Goal: Task Accomplishment & Management: Complete application form

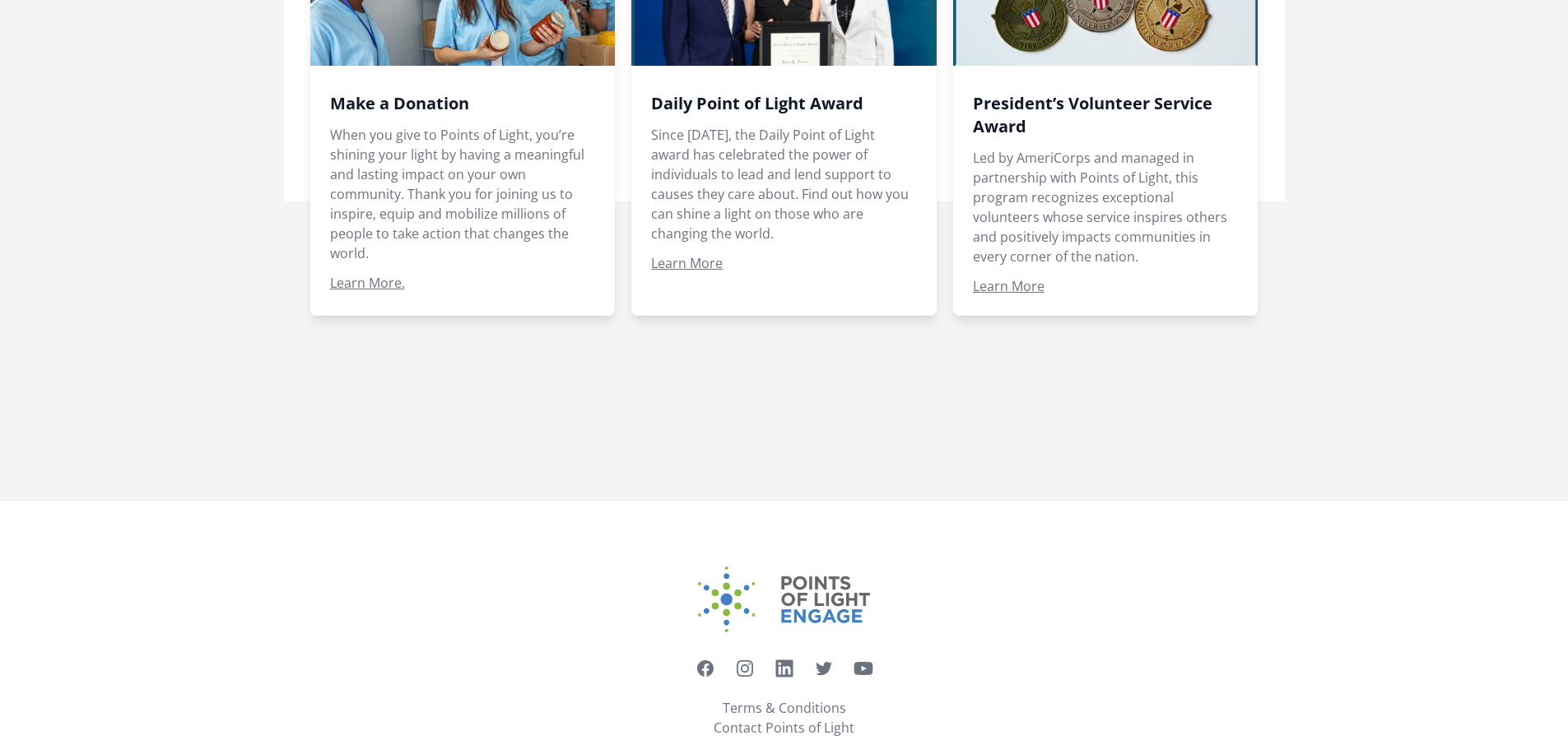
scroll to position [1306, 0]
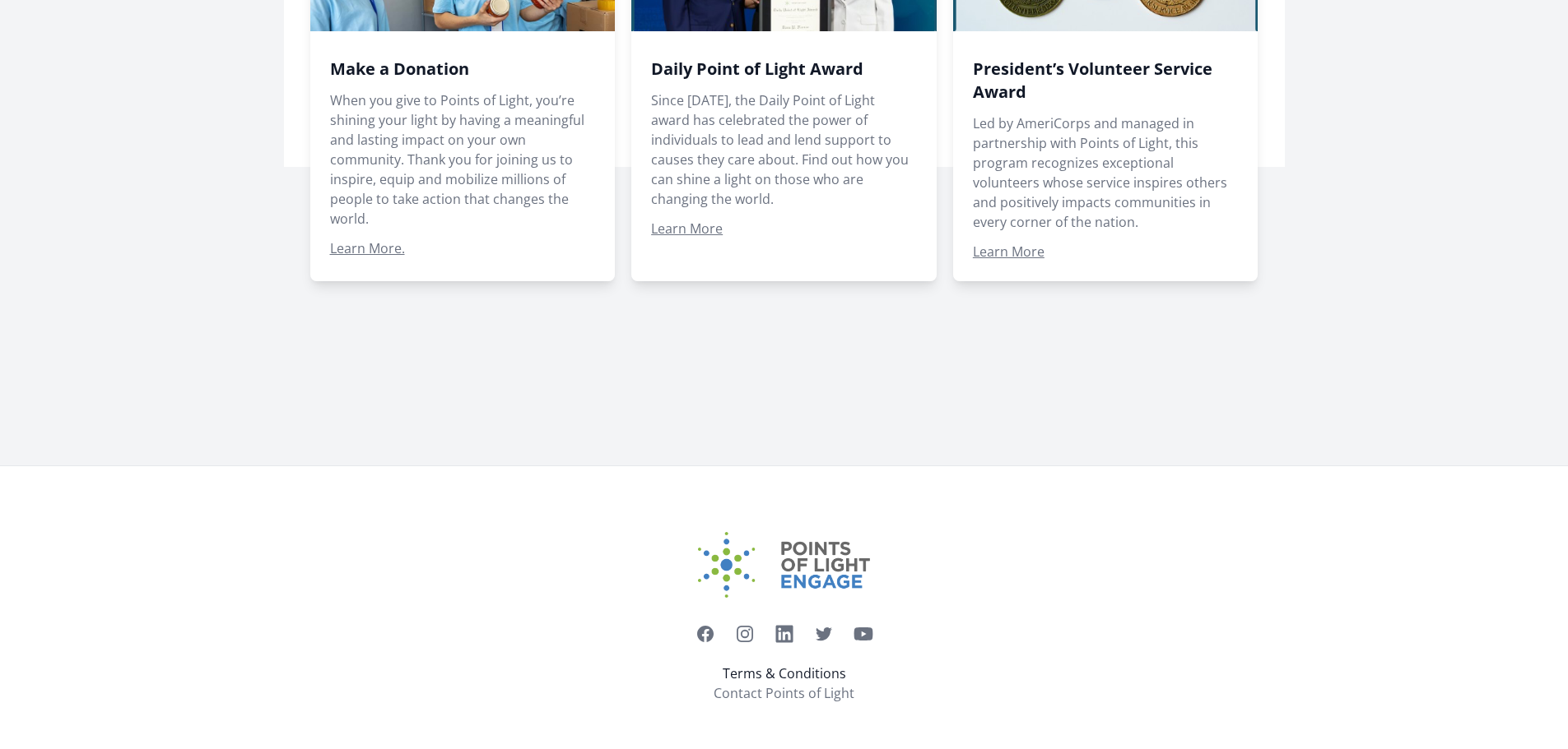
click at [786, 672] on link "Terms & Conditions" at bounding box center [784, 673] width 124 height 19
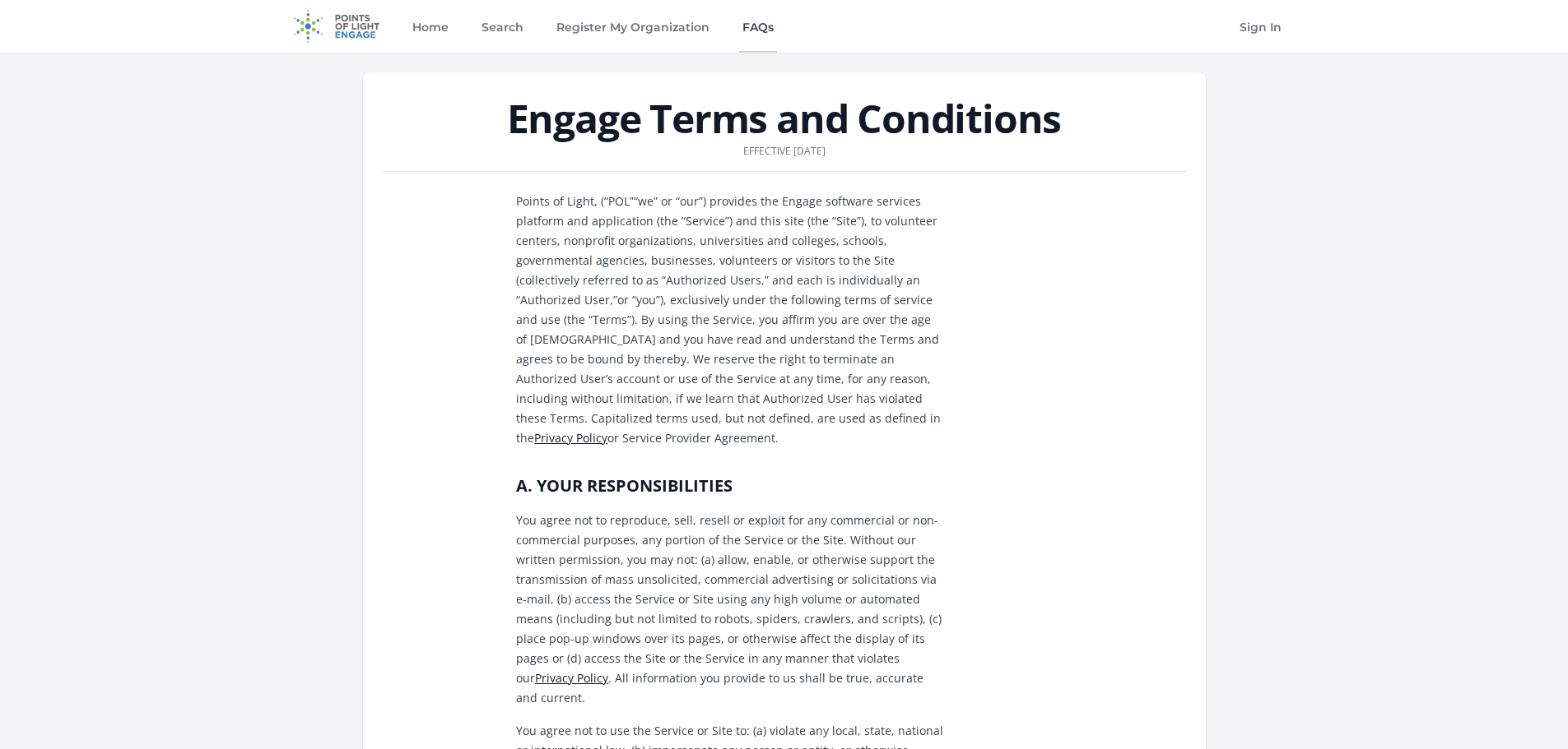
click at [759, 27] on link "FAQs" at bounding box center [758, 26] width 38 height 53
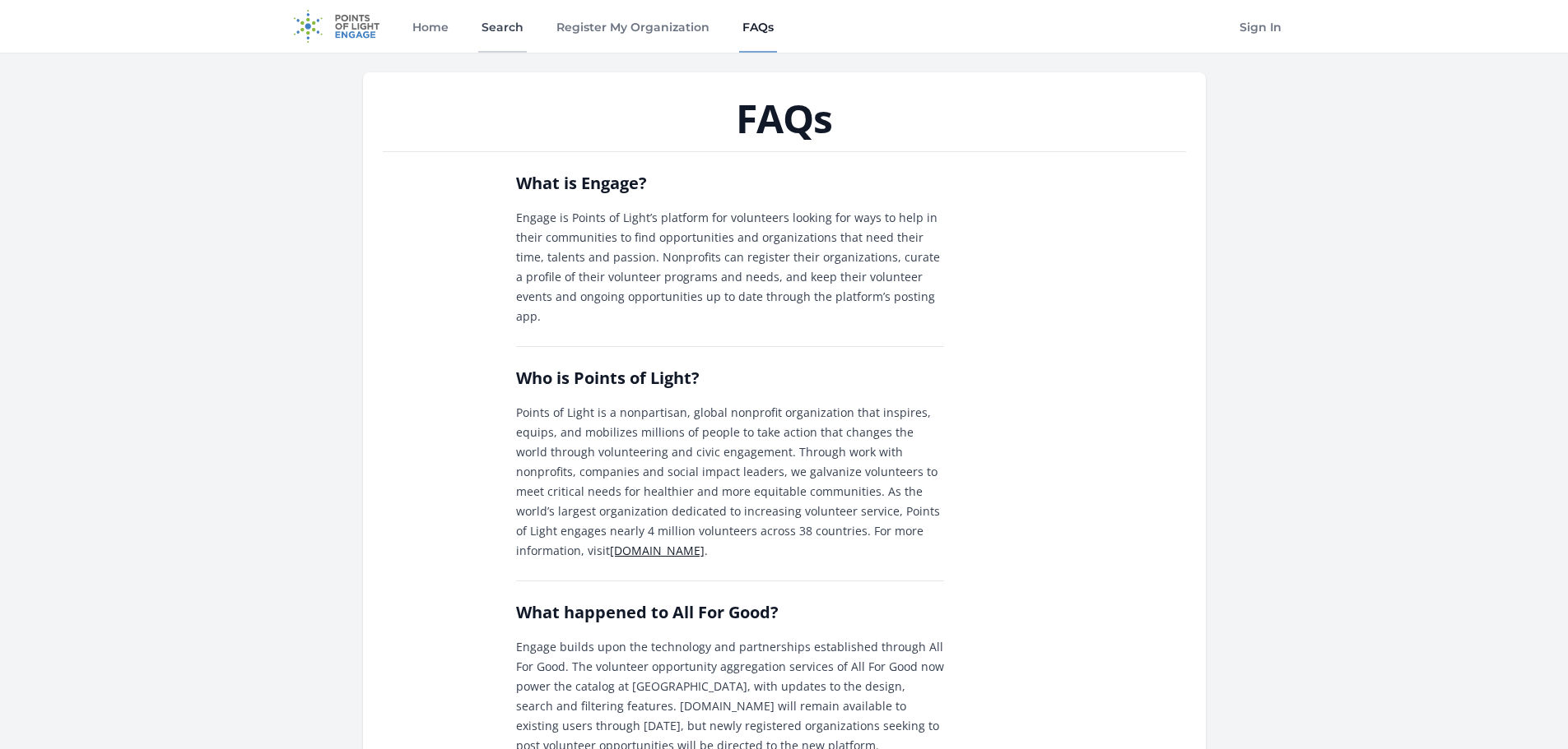
click at [496, 25] on link "Search" at bounding box center [502, 26] width 49 height 53
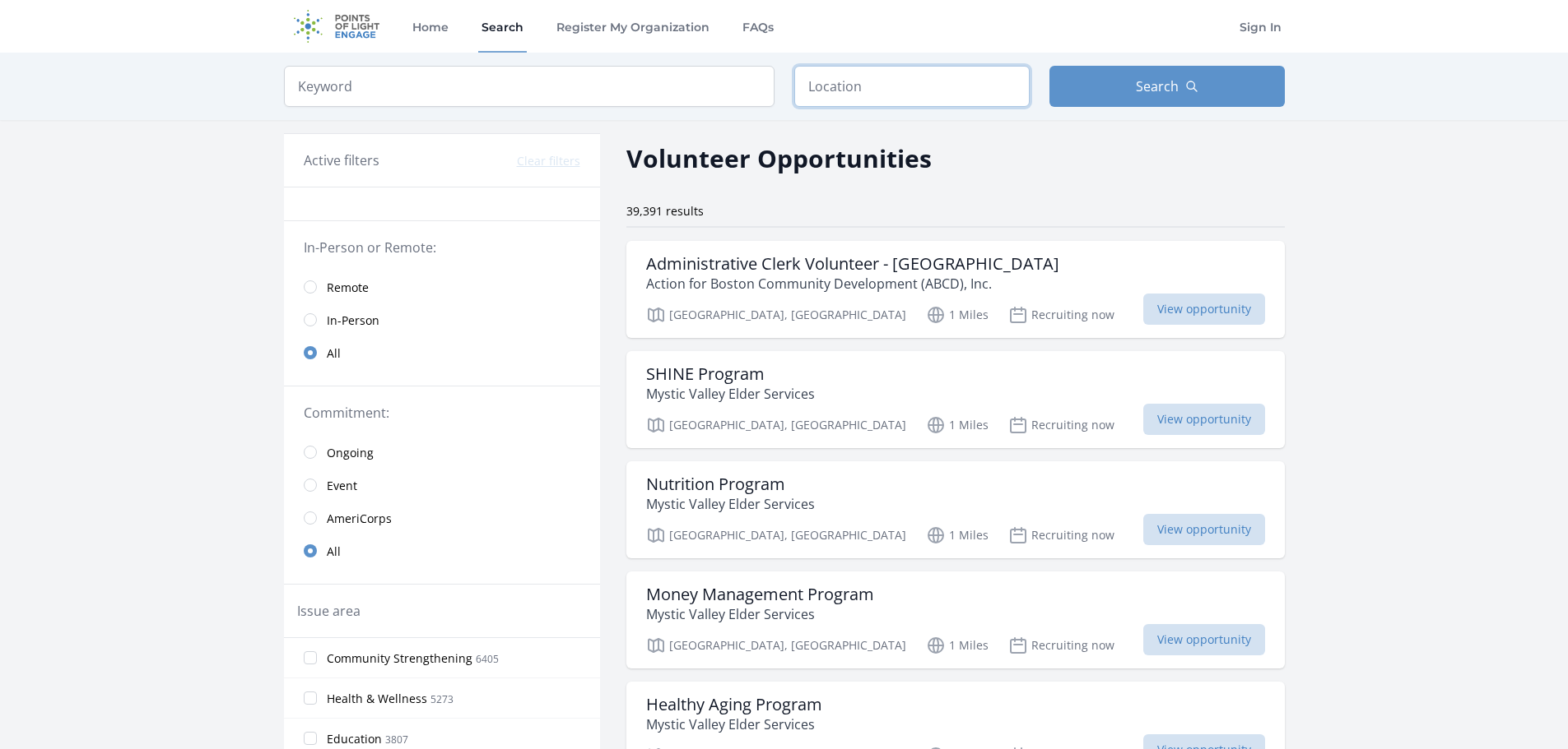
click at [918, 91] on input "text" at bounding box center [911, 86] width 236 height 42
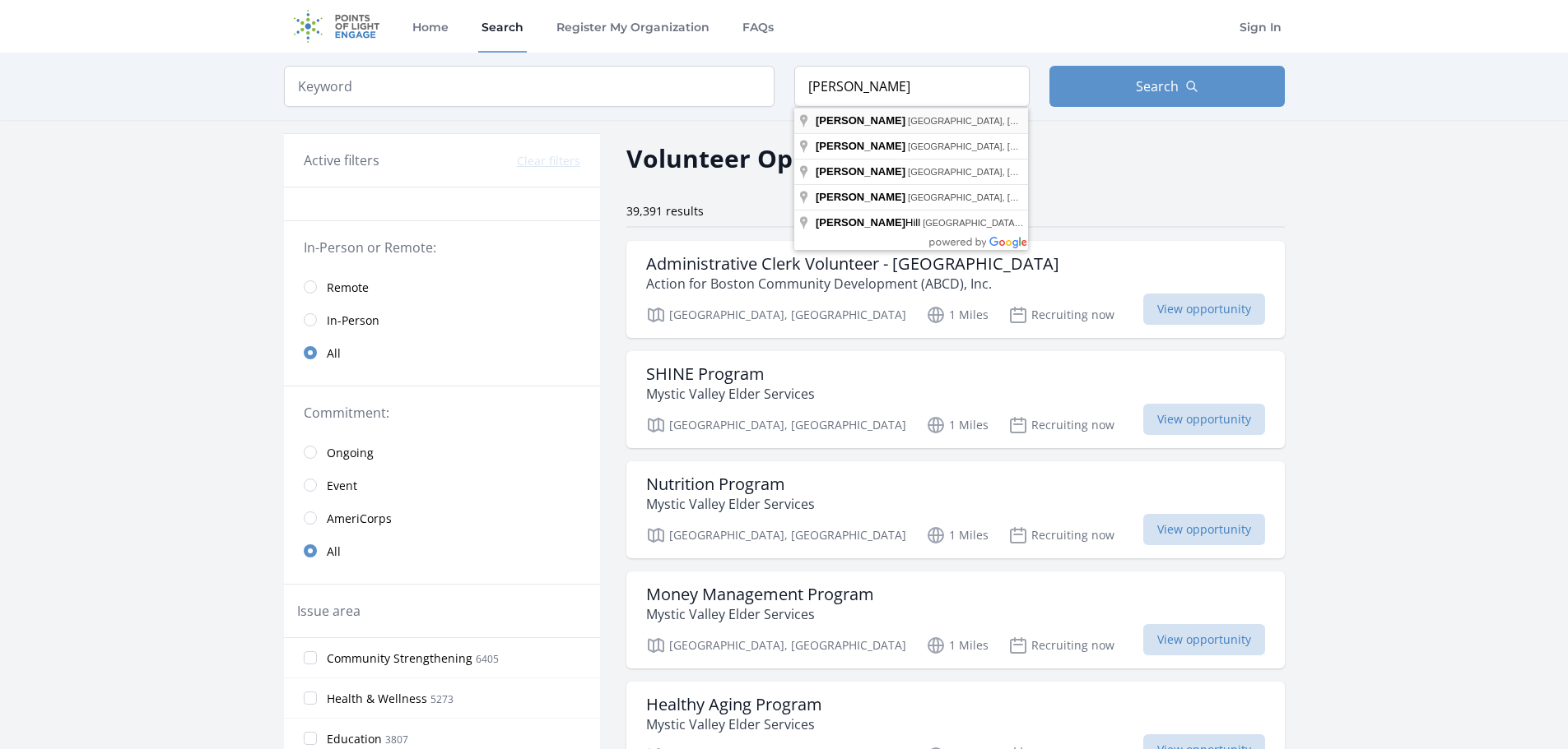
type input "Brewster, MA, USA"
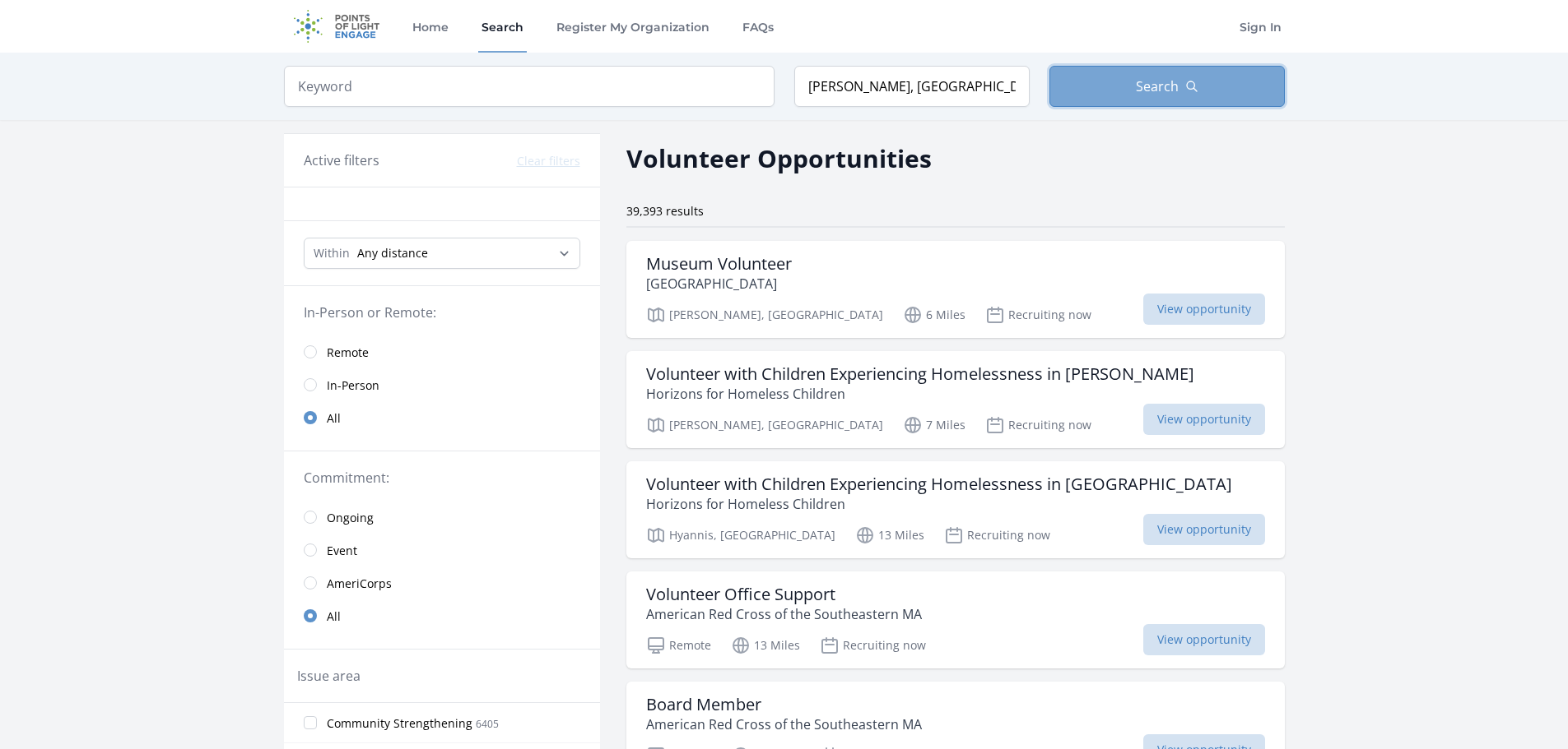
click at [1155, 71] on button "Search" at bounding box center [1167, 86] width 236 height 42
click at [1143, 307] on span "View opportunity" at bounding box center [1204, 309] width 122 height 31
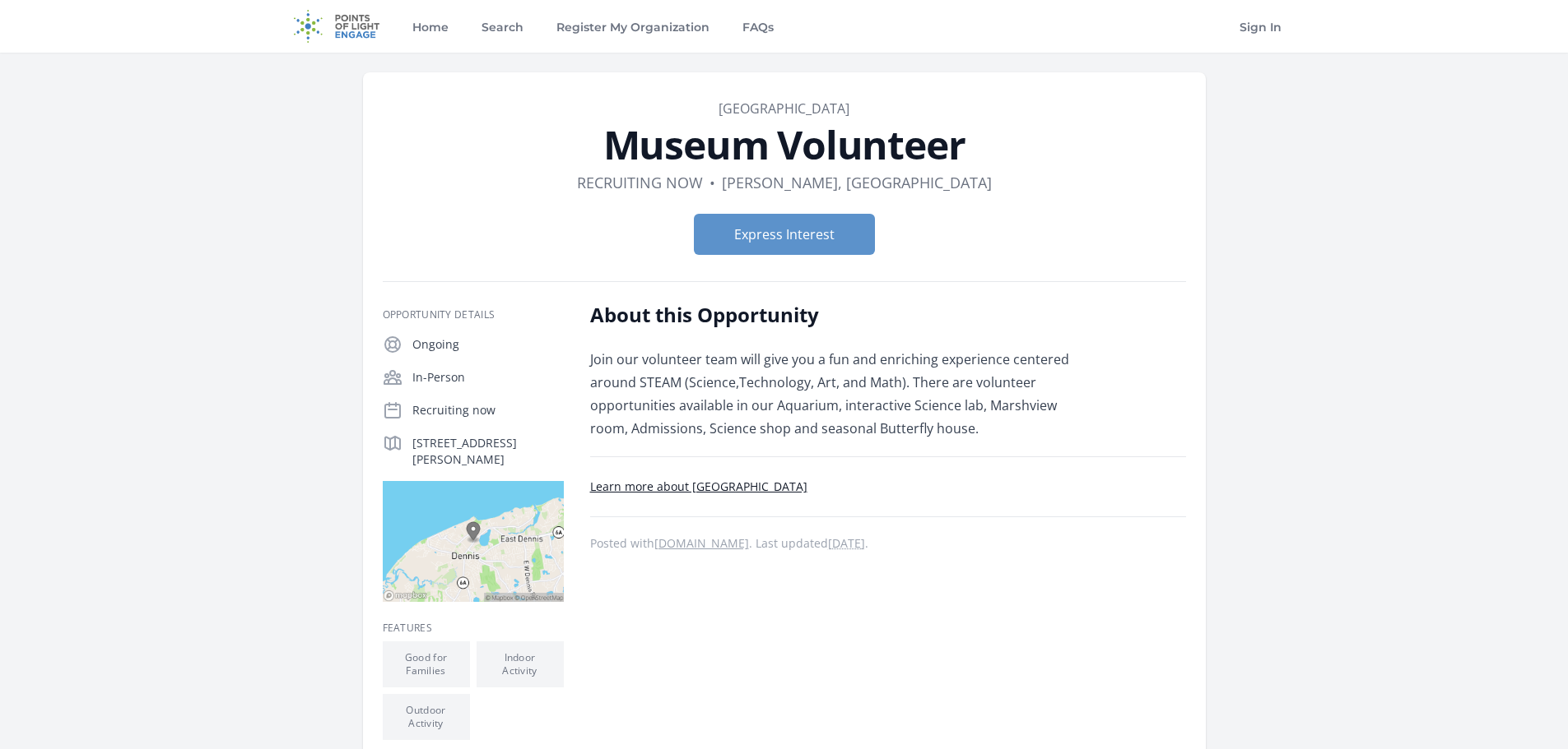
click at [808, 486] on link "Learn more about [GEOGRAPHIC_DATA]" at bounding box center [699, 486] width 217 height 16
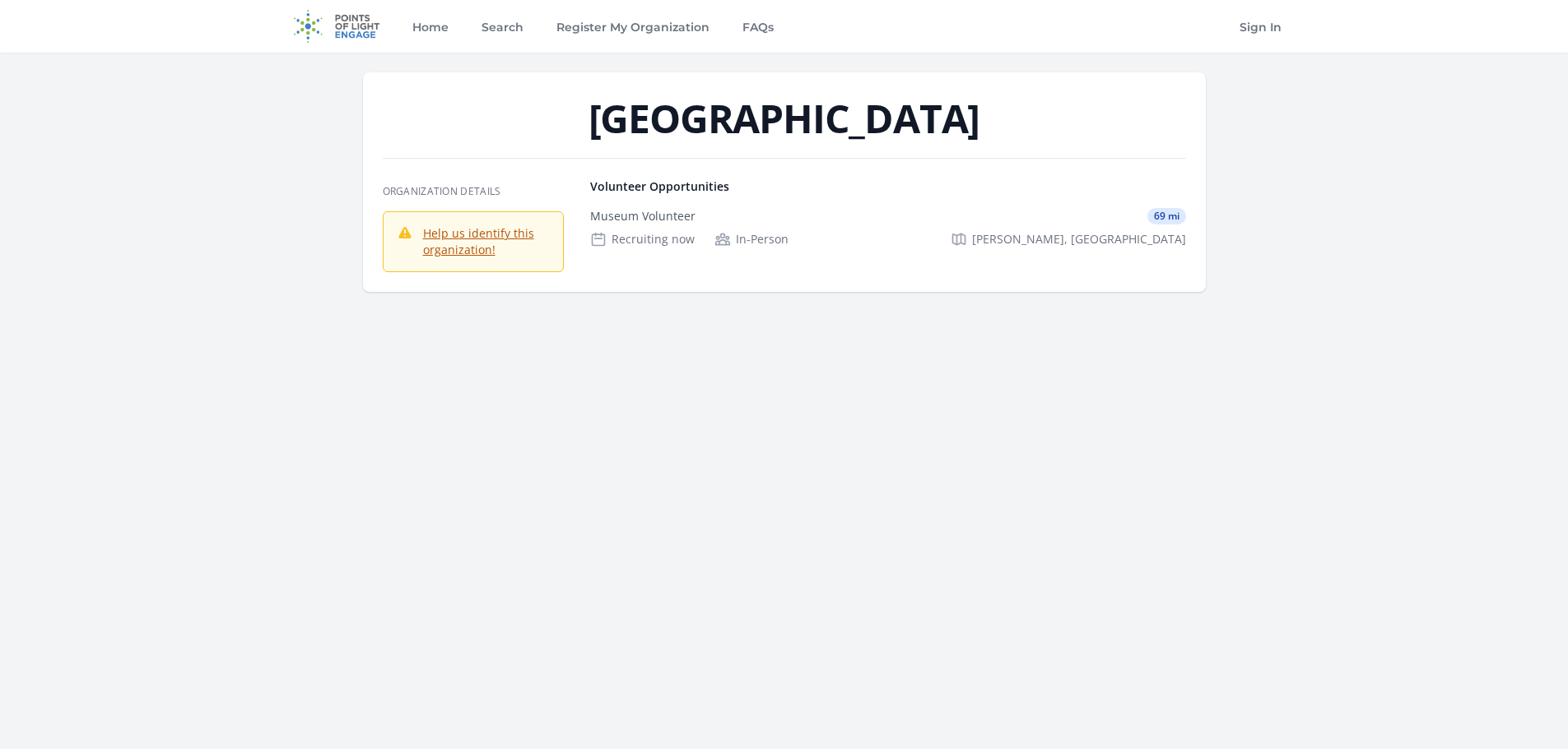
click at [478, 234] on link "Help us identify this organization!" at bounding box center [479, 241] width 111 height 32
click at [679, 238] on div "Recruiting now" at bounding box center [642, 239] width 104 height 17
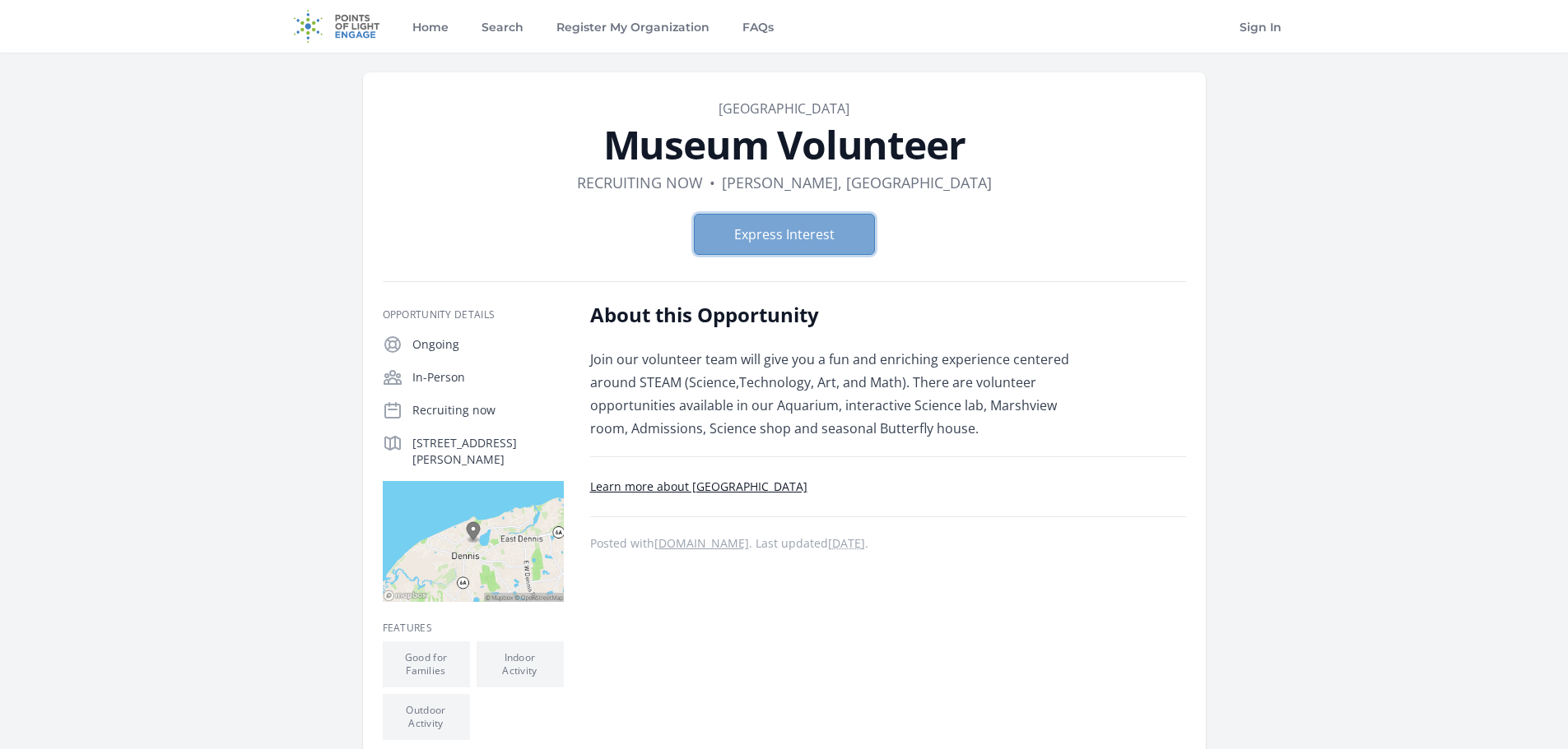
click at [753, 225] on button "Express Interest" at bounding box center [784, 235] width 181 height 42
